Goal: Information Seeking & Learning: Find specific fact

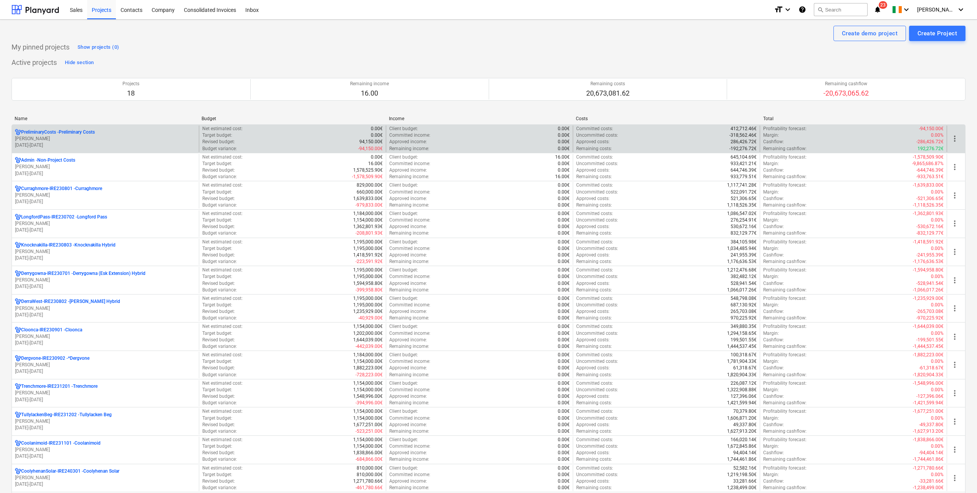
click at [56, 139] on p "[PERSON_NAME]" at bounding box center [105, 139] width 181 height 7
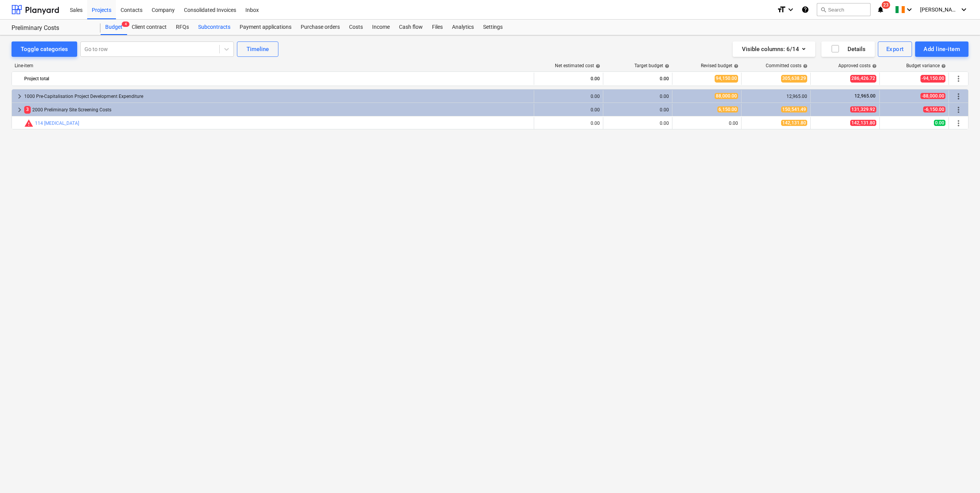
click at [211, 27] on div "Subcontracts" at bounding box center [214, 27] width 41 height 15
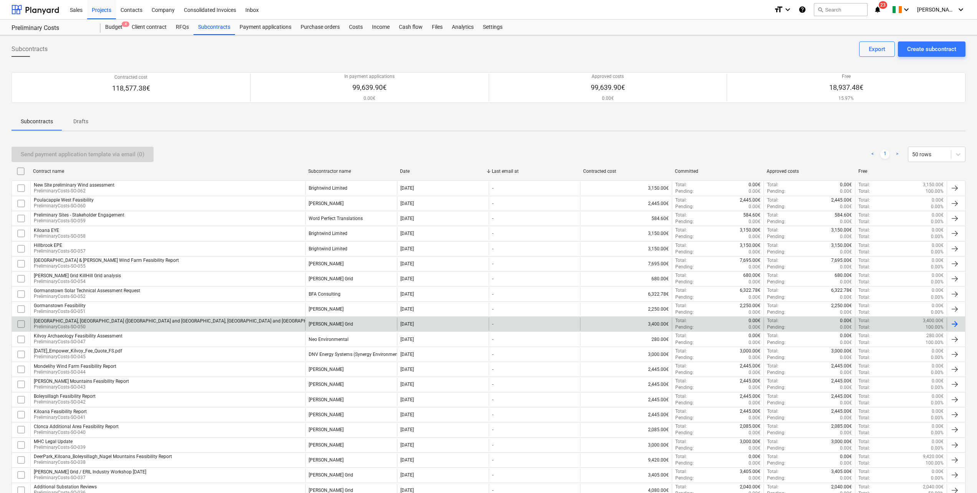
click at [92, 324] on p "PreliminaryCosts-SO-050" at bounding box center [238, 327] width 409 height 7
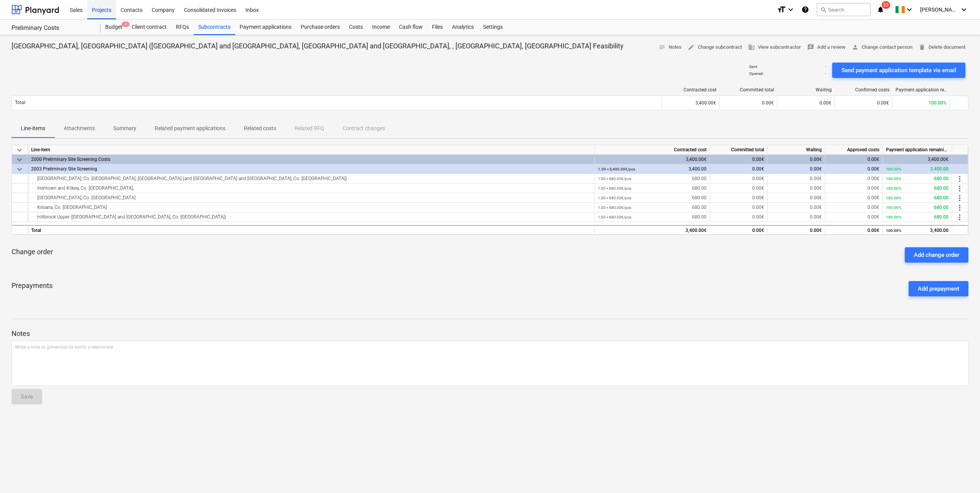
click at [112, 11] on div "Projects" at bounding box center [101, 10] width 29 height 20
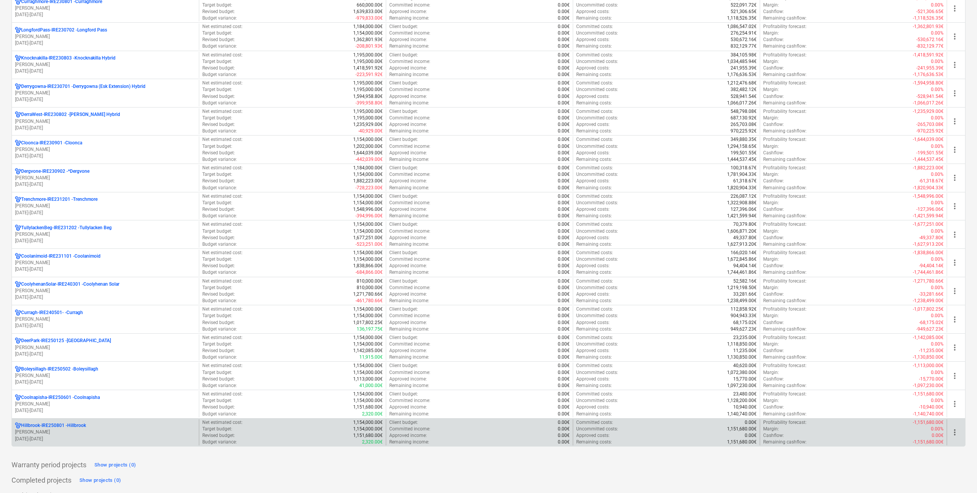
scroll to position [269, 0]
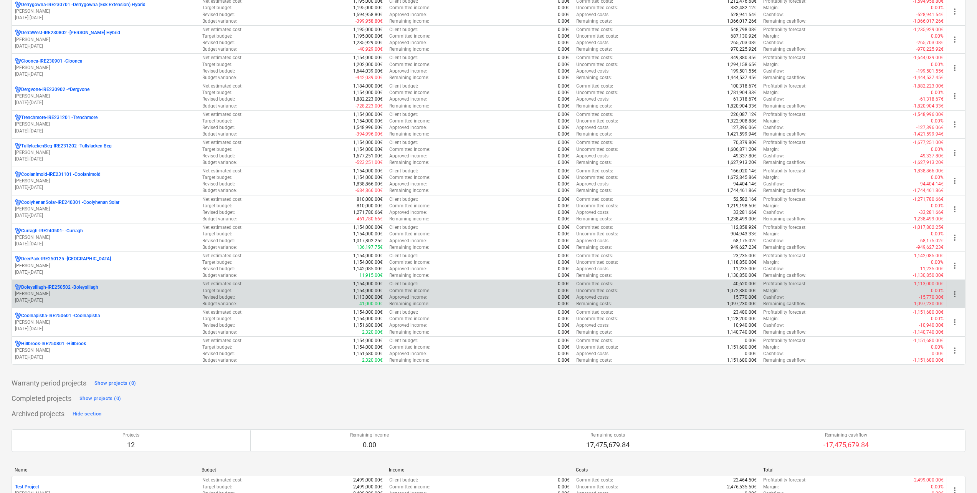
click at [80, 281] on div "Boleysillagh-IRE250502 - Boleysillagh N. Martin 01.05.2025 - 31.05.2030" at bounding box center [105, 294] width 187 height 26
click at [81, 288] on p "Boleysillagh-IRE250502 - Boleysillagh" at bounding box center [59, 287] width 77 height 7
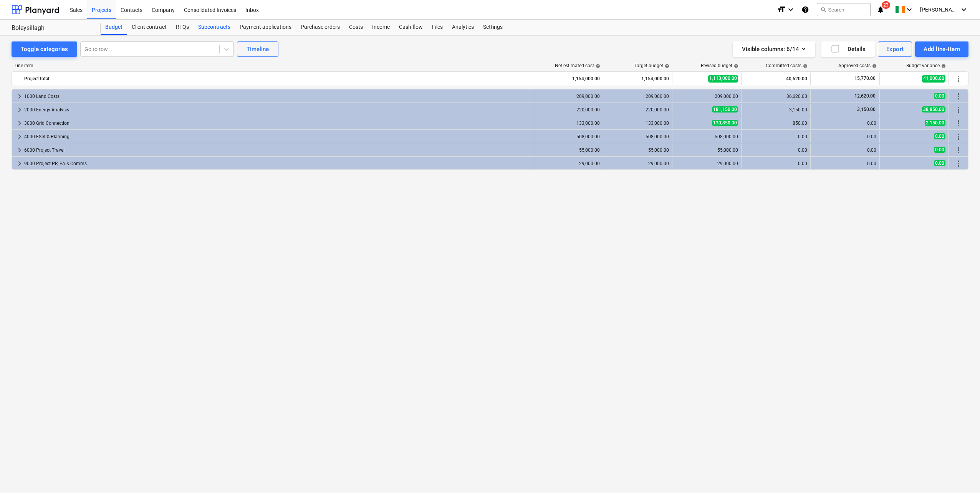
click at [210, 28] on div "Subcontracts" at bounding box center [214, 27] width 41 height 15
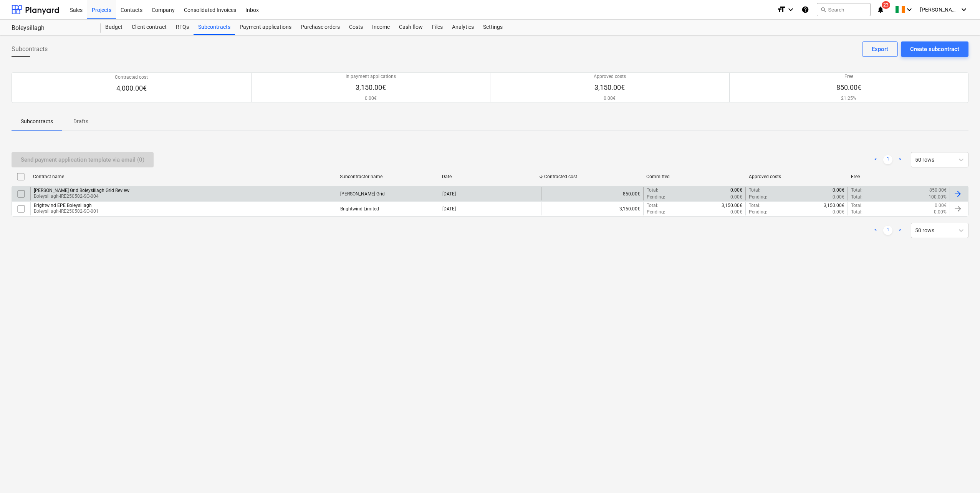
click at [273, 191] on div "Mullan Grid Boleysillagh Grid Review Boleysillagh-IRE250502-SO-004" at bounding box center [183, 193] width 306 height 13
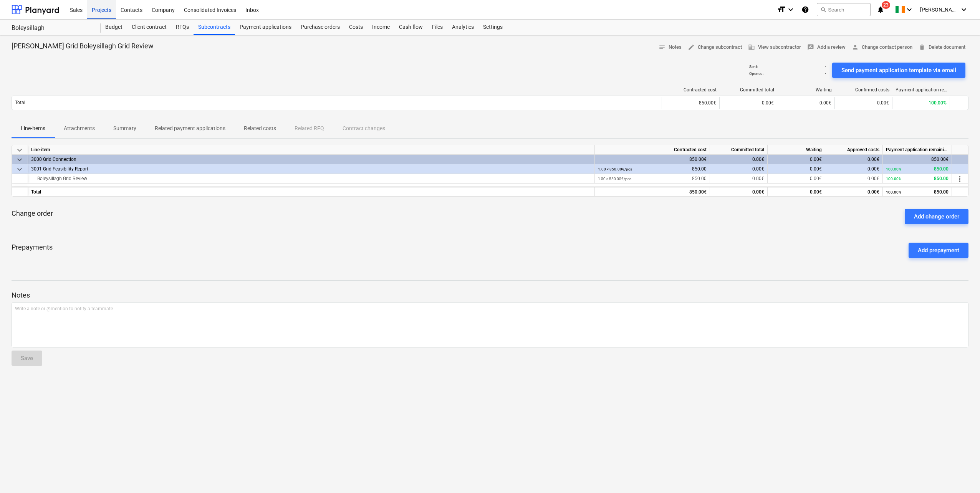
click at [105, 14] on div "Projects" at bounding box center [101, 10] width 29 height 20
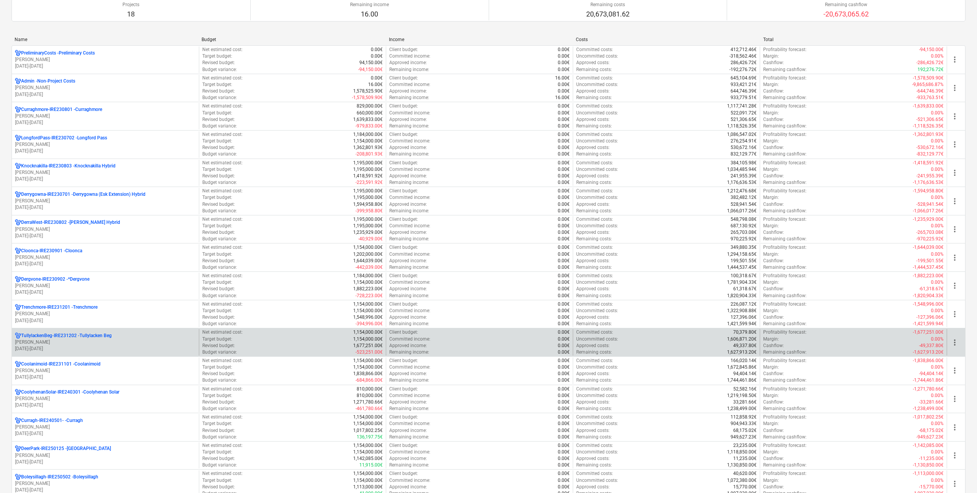
scroll to position [154, 0]
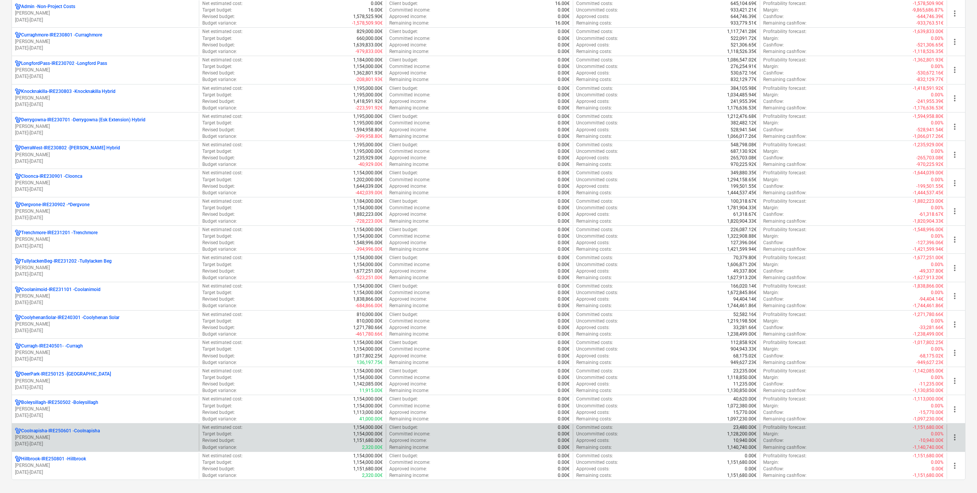
click at [92, 435] on p "[PERSON_NAME]" at bounding box center [105, 437] width 181 height 7
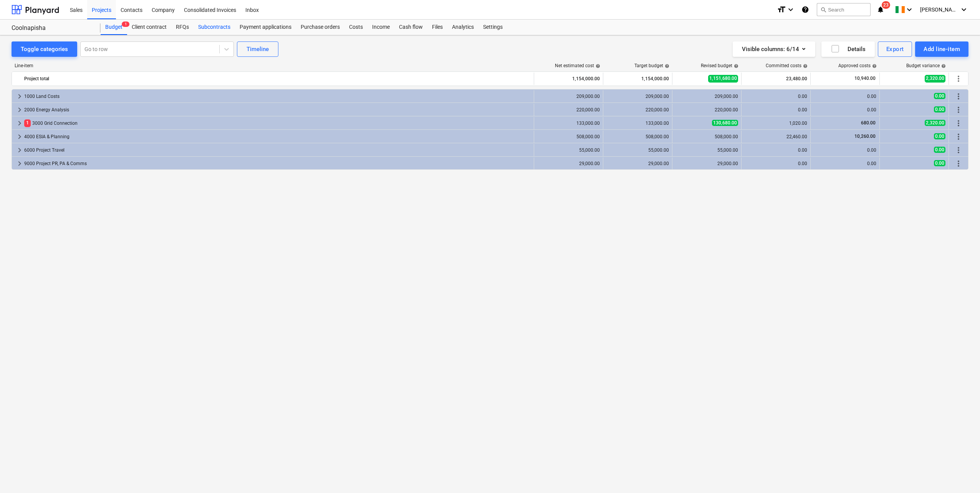
click at [204, 28] on div "Subcontracts" at bounding box center [214, 27] width 41 height 15
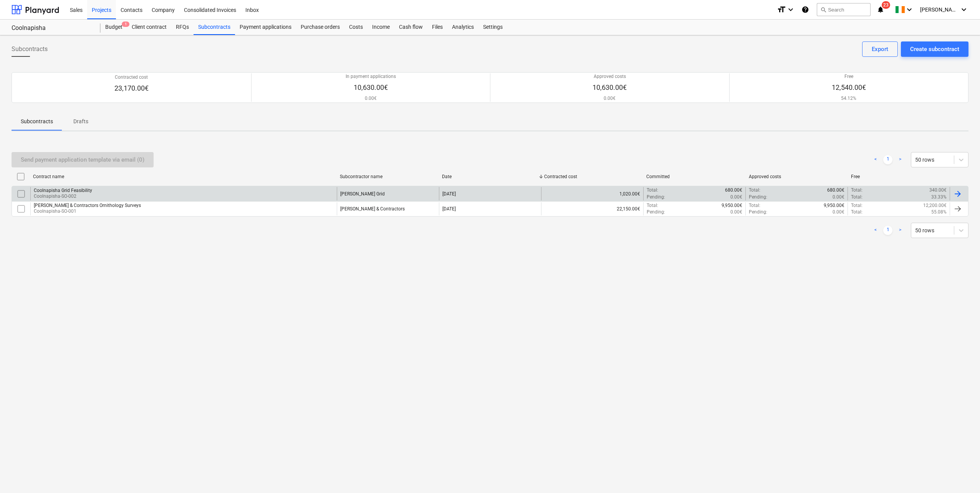
click at [465, 197] on div "24 Jun 2025" at bounding box center [490, 193] width 102 height 13
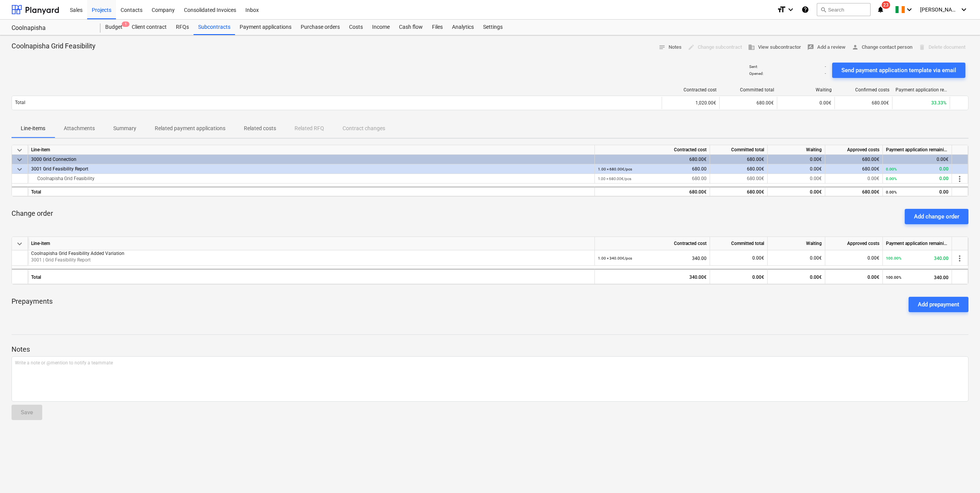
click at [249, 127] on p "Related costs" at bounding box center [260, 128] width 32 height 8
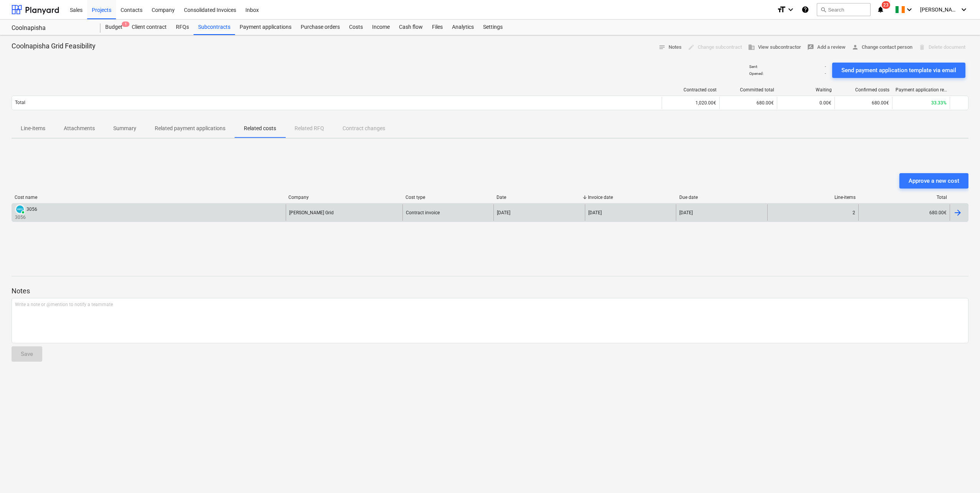
click at [112, 215] on div "PAID 3056 3056" at bounding box center [149, 212] width 274 height 17
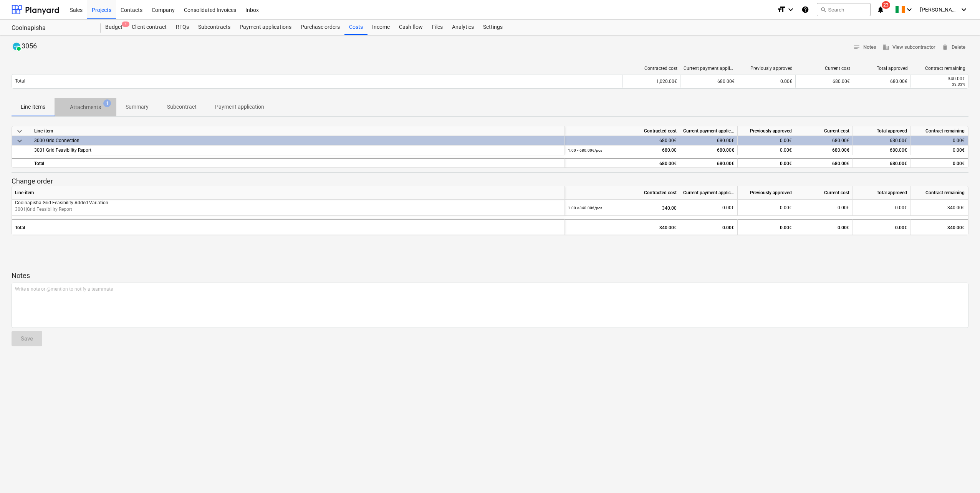
click at [97, 104] on p "Attachments" at bounding box center [85, 107] width 31 height 8
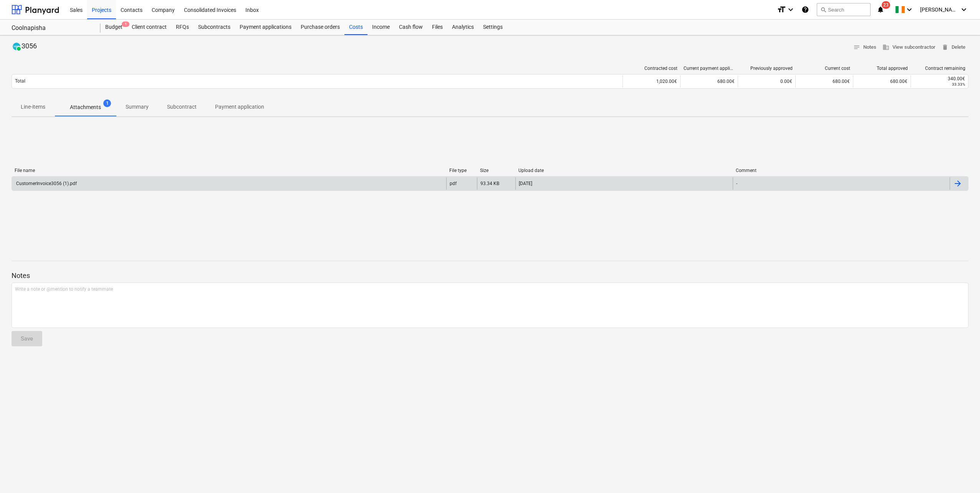
click at [63, 184] on div "CustomerInvoice3056 (1).pdf" at bounding box center [46, 183] width 62 height 5
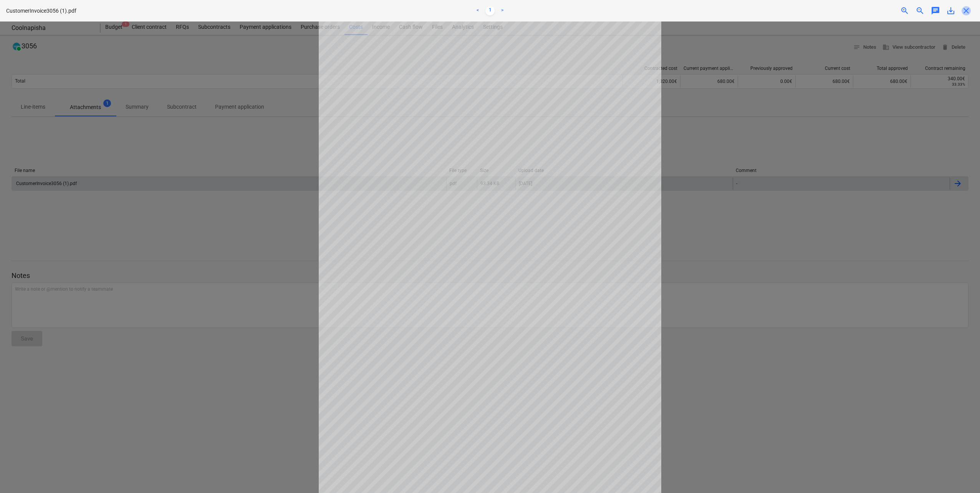
click at [970, 9] on span "close" at bounding box center [966, 10] width 9 height 9
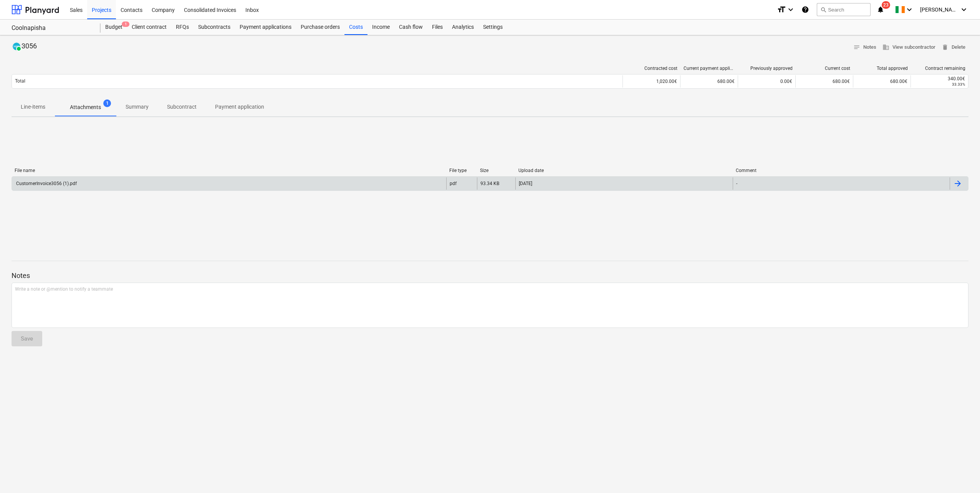
click at [38, 106] on p "Line-items" at bounding box center [33, 107] width 25 height 8
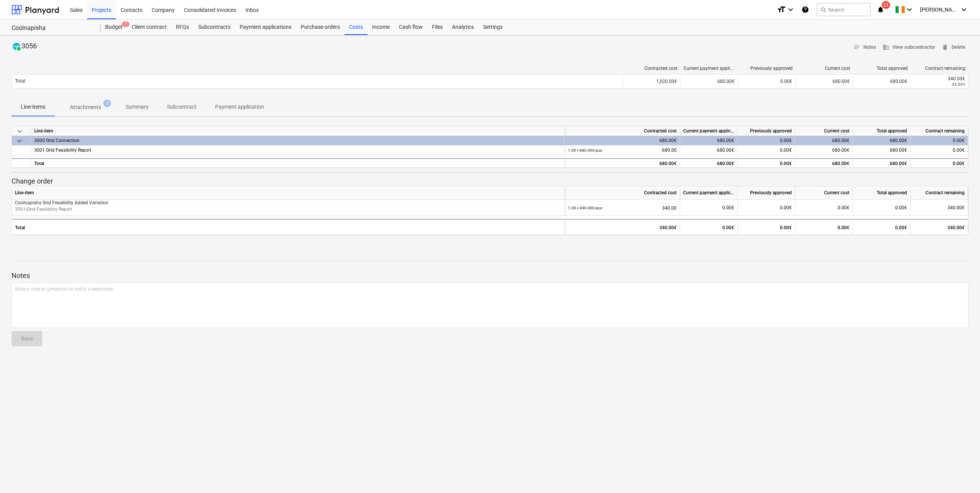
click at [43, 103] on p "Line-items" at bounding box center [33, 107] width 25 height 8
click at [43, 110] on p "Line-items" at bounding box center [33, 107] width 25 height 8
click at [42, 108] on p "Line-items" at bounding box center [33, 107] width 25 height 8
click at [210, 25] on div "Subcontracts" at bounding box center [214, 27] width 41 height 15
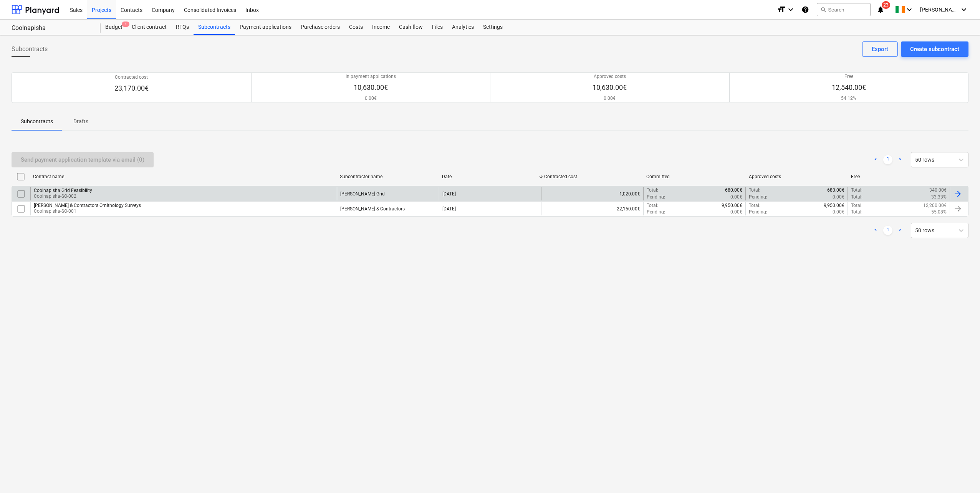
click at [144, 186] on div "Coolnapisha Grid Feasibility Coolnapisha-SO-002 Mullan Grid 24 Jun 2025 1,020.0…" at bounding box center [490, 193] width 957 height 15
click at [94, 194] on div "Coolnapisha Grid Feasibility Coolnapisha-SO-002" at bounding box center [183, 193] width 306 height 13
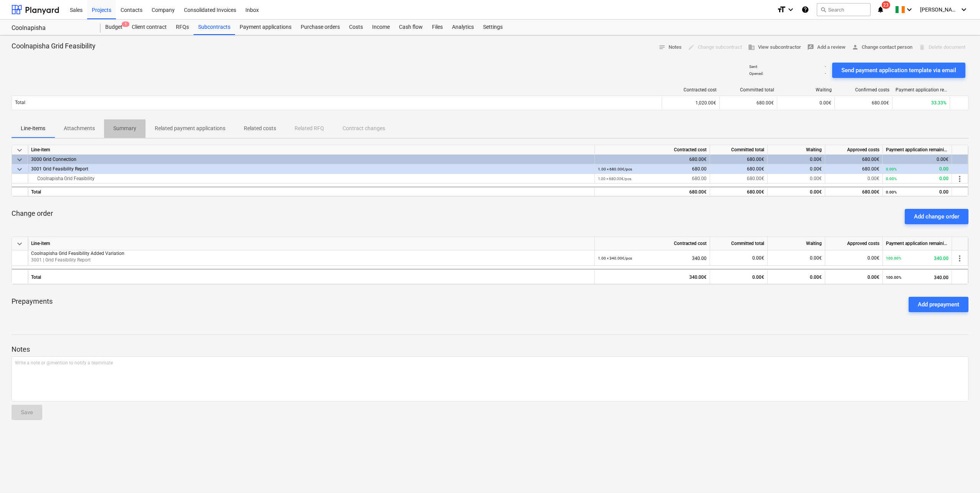
click at [126, 127] on p "Summary" at bounding box center [124, 128] width 23 height 8
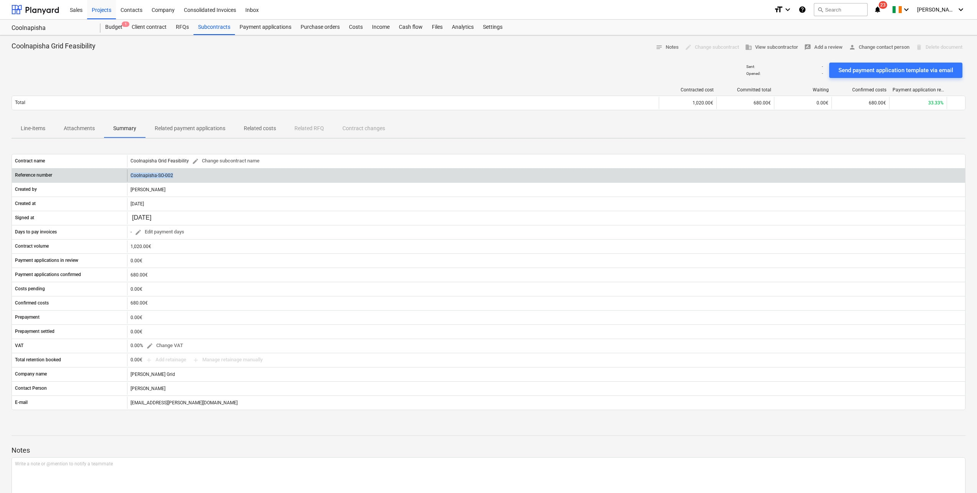
drag, startPoint x: 179, startPoint y: 176, endPoint x: 125, endPoint y: 175, distance: 54.2
click at [125, 175] on div "Reference number Coolnapisha-SO-002" at bounding box center [489, 175] width 954 height 12
drag, startPoint x: 125, startPoint y: 175, endPoint x: 137, endPoint y: 174, distance: 12.3
copy div "Coolnapisha-SO-002"
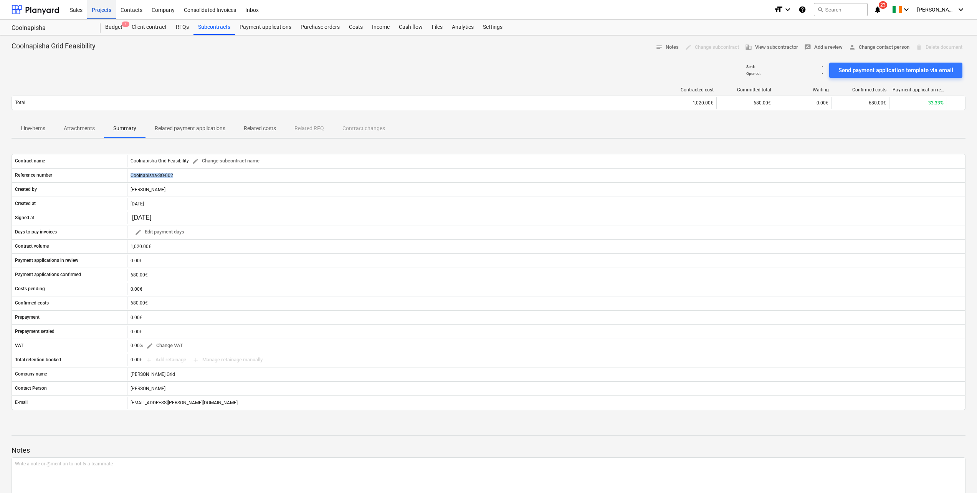
click at [108, 8] on div "Projects" at bounding box center [101, 10] width 29 height 20
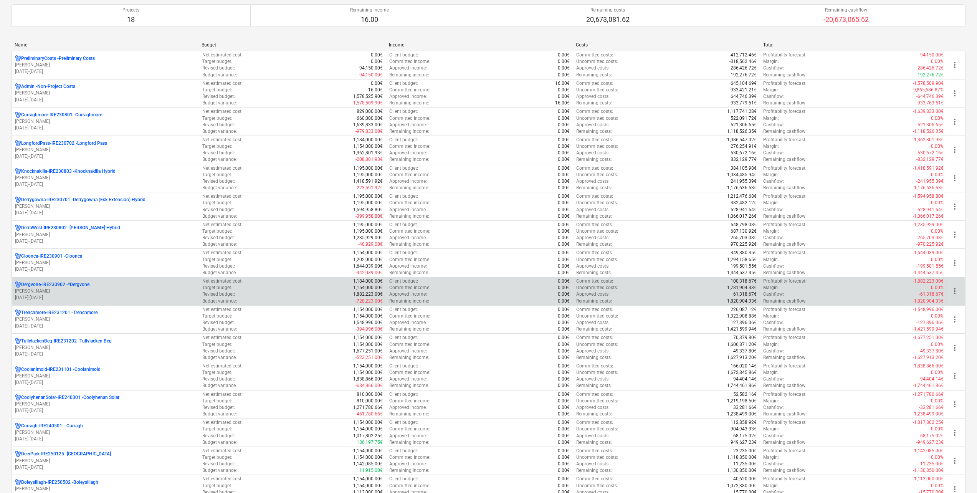
scroll to position [115, 0]
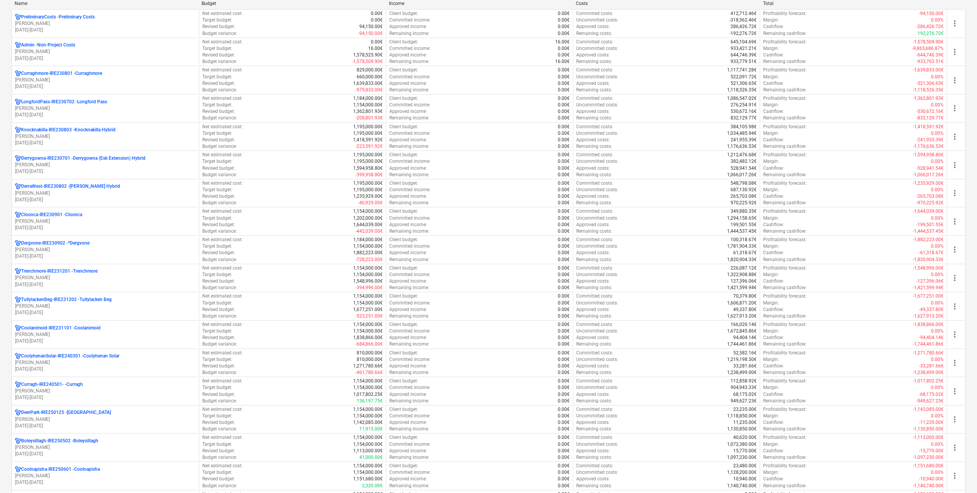
drag, startPoint x: 103, startPoint y: 445, endPoint x: 94, endPoint y: 444, distance: 8.9
click at [103, 445] on p "[PERSON_NAME]" at bounding box center [105, 447] width 181 height 7
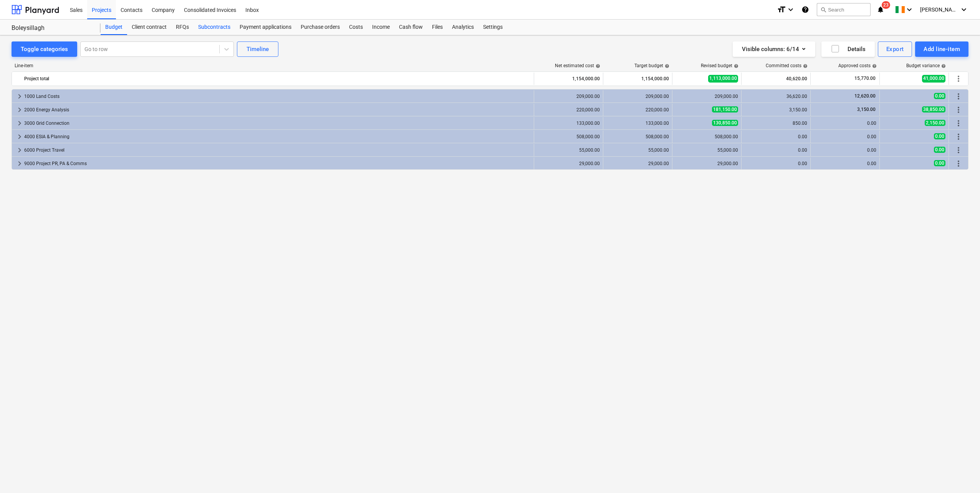
click at [218, 25] on div "Subcontracts" at bounding box center [214, 27] width 41 height 15
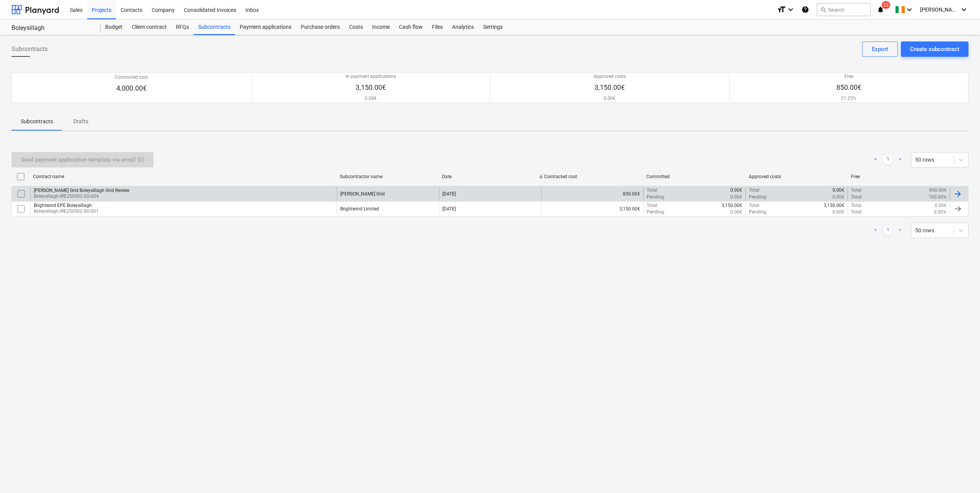
click at [92, 191] on div "Mullan Grid Boleysillagh Grid Review" at bounding box center [82, 190] width 96 height 5
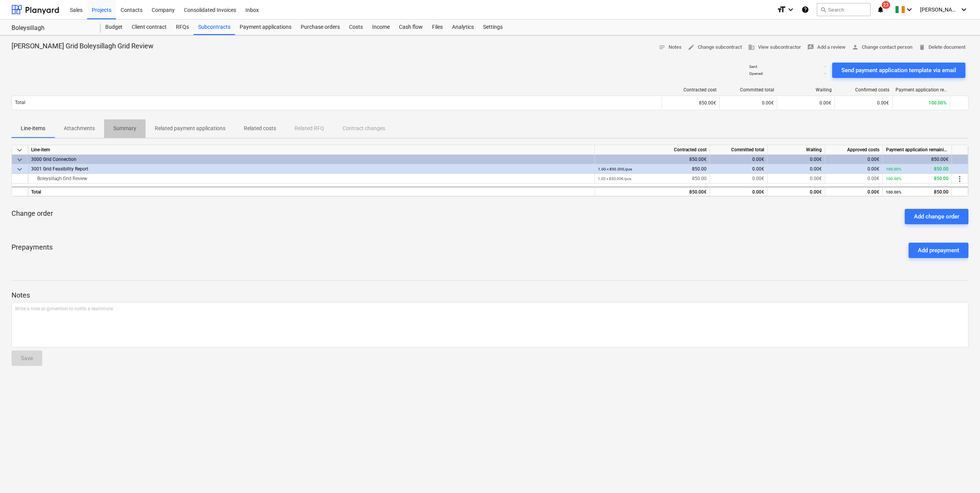
click at [131, 126] on p "Summary" at bounding box center [124, 128] width 23 height 8
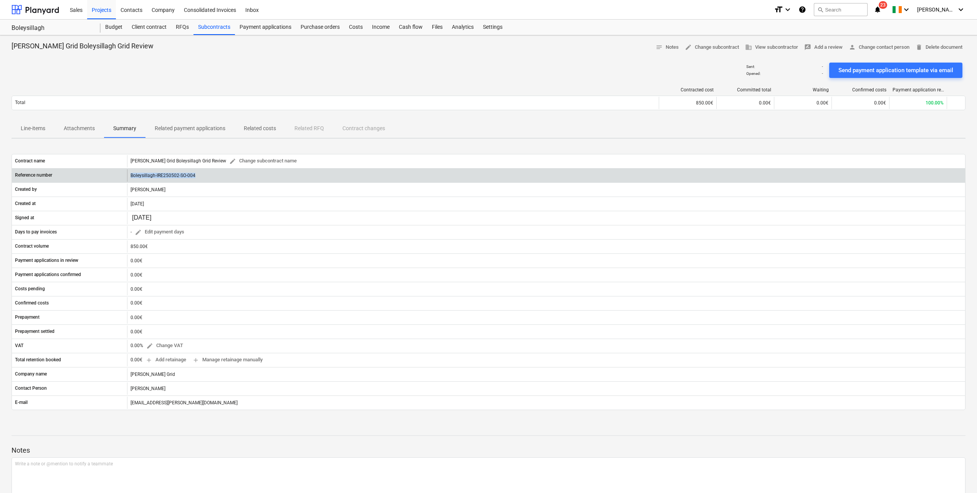
drag, startPoint x: 203, startPoint y: 174, endPoint x: 127, endPoint y: 174, distance: 75.7
click at [127, 174] on div "Boleysillagh-IRE250502-SO-004" at bounding box center [546, 175] width 838 height 12
copy div "Boleysillagh-IRE250502-SO-004"
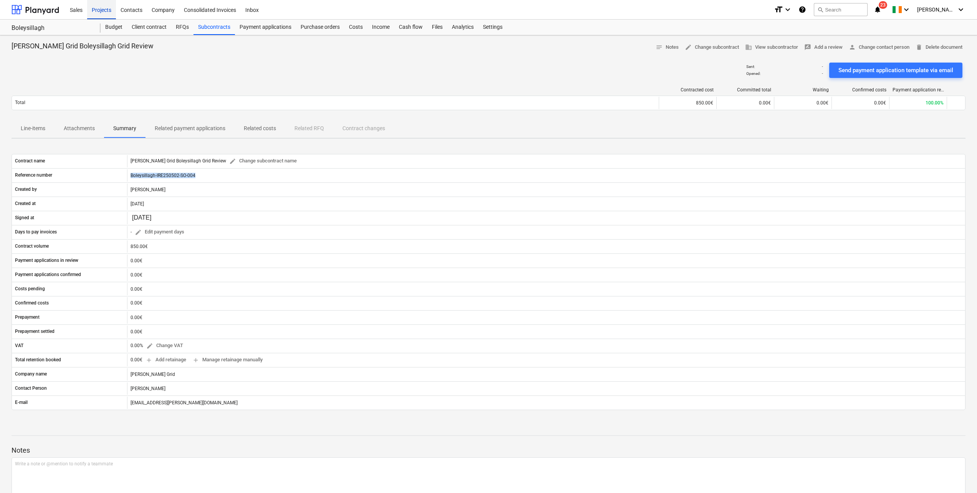
click at [110, 11] on div "Projects" at bounding box center [101, 10] width 29 height 20
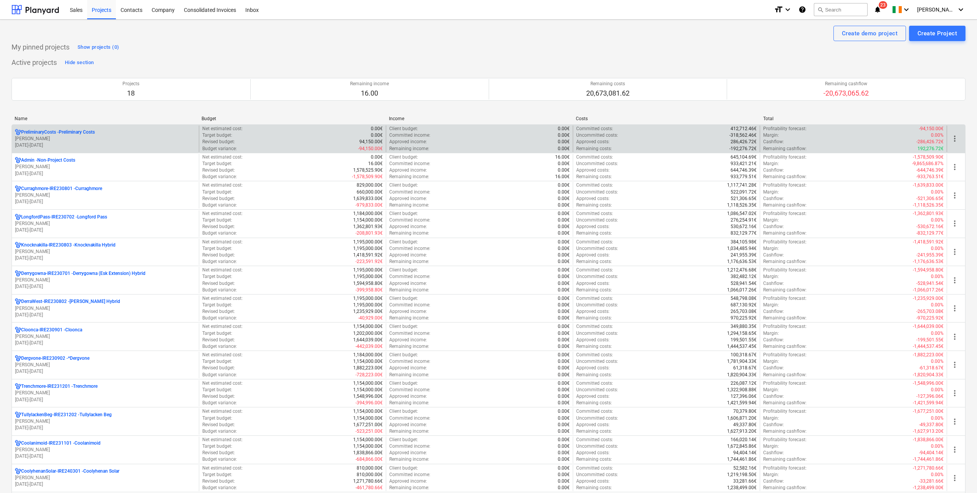
click at [104, 126] on div "PreliminaryCosts - Preliminary Costs U. Hannigan 01.01.2024 - 31.03.2027" at bounding box center [105, 139] width 187 height 26
click at [101, 132] on div "PreliminaryCosts - Preliminary Costs" at bounding box center [105, 132] width 181 height 7
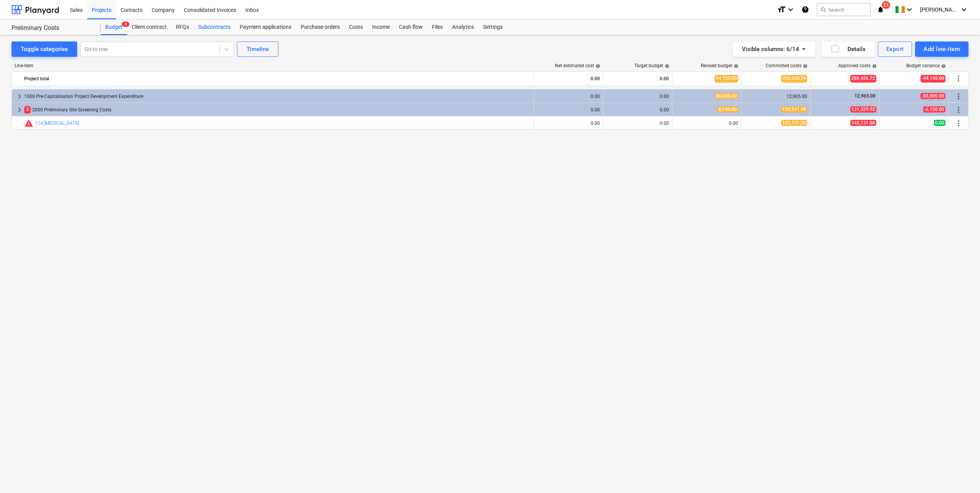
click at [204, 25] on div "Subcontracts" at bounding box center [214, 27] width 41 height 15
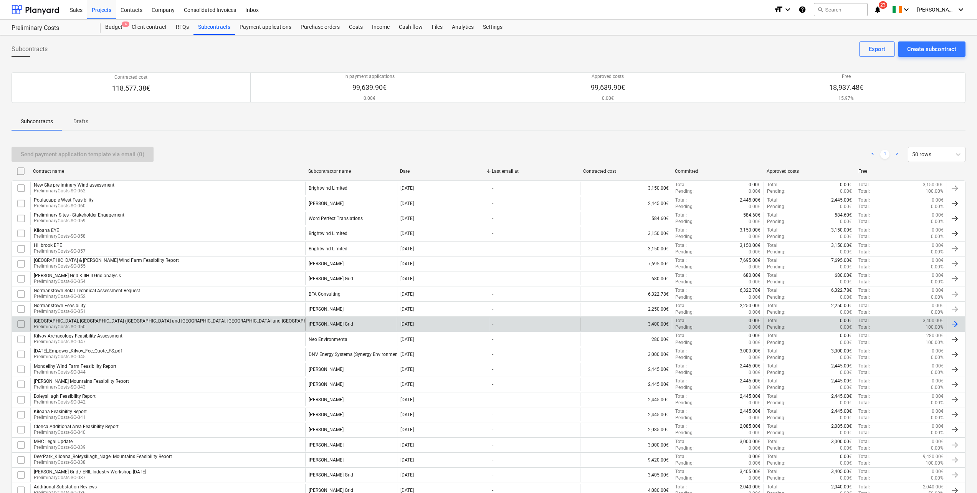
click at [228, 321] on div "Maddenstown south, Hillbrook Upper (Coolboy and Kennystown, Irishtown and Kilke…" at bounding box center [238, 320] width 409 height 5
